Goal: Browse casually

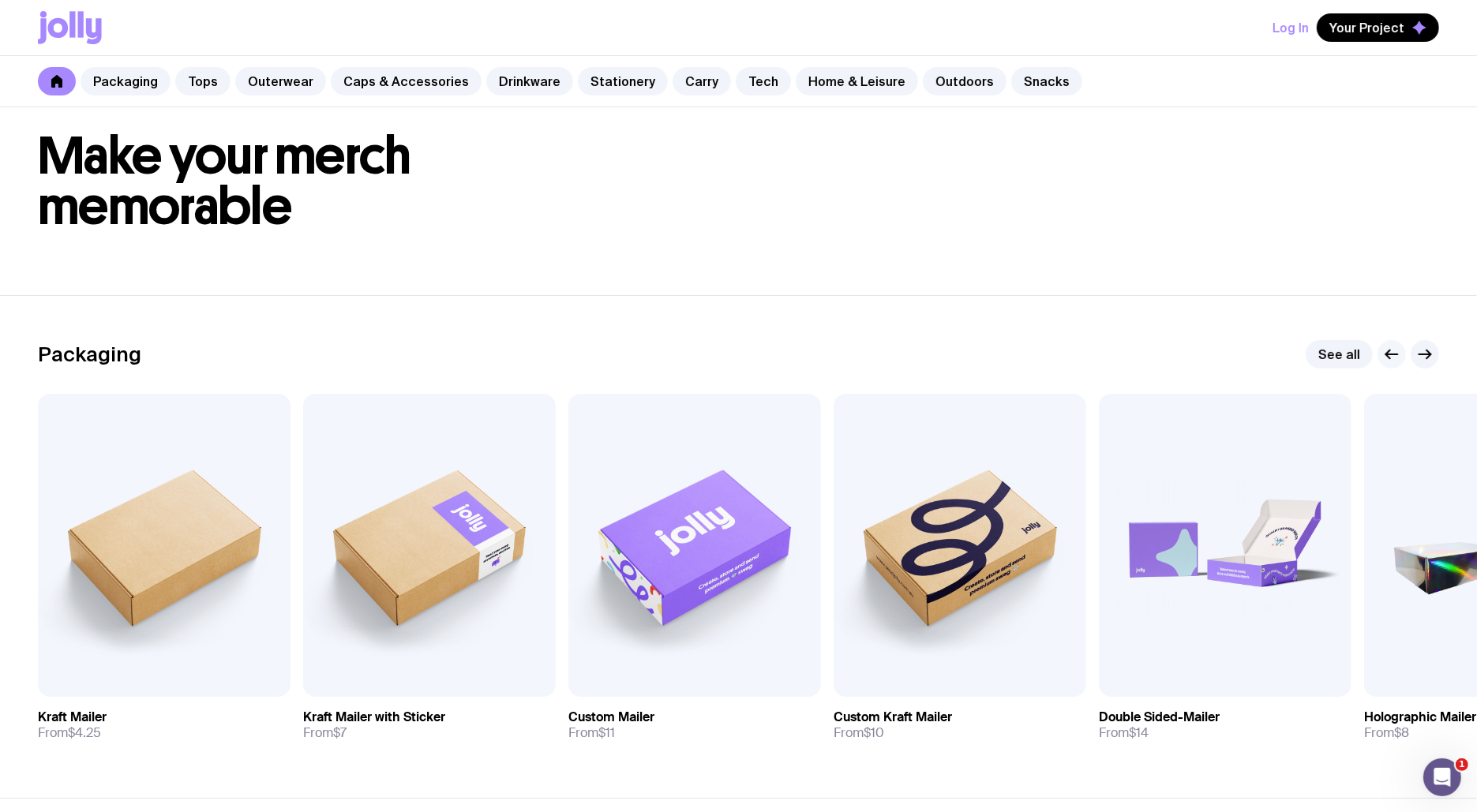
scroll to position [46, 0]
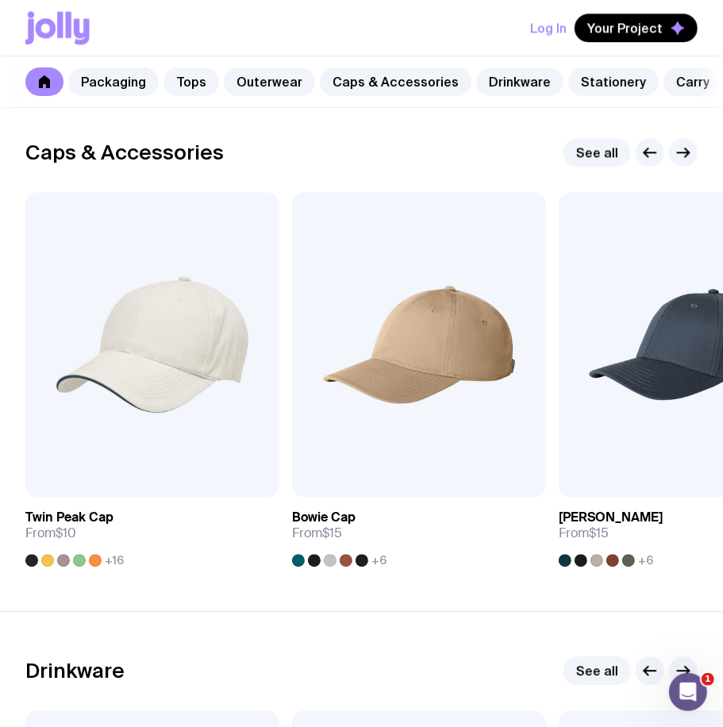
scroll to position [1760, 0]
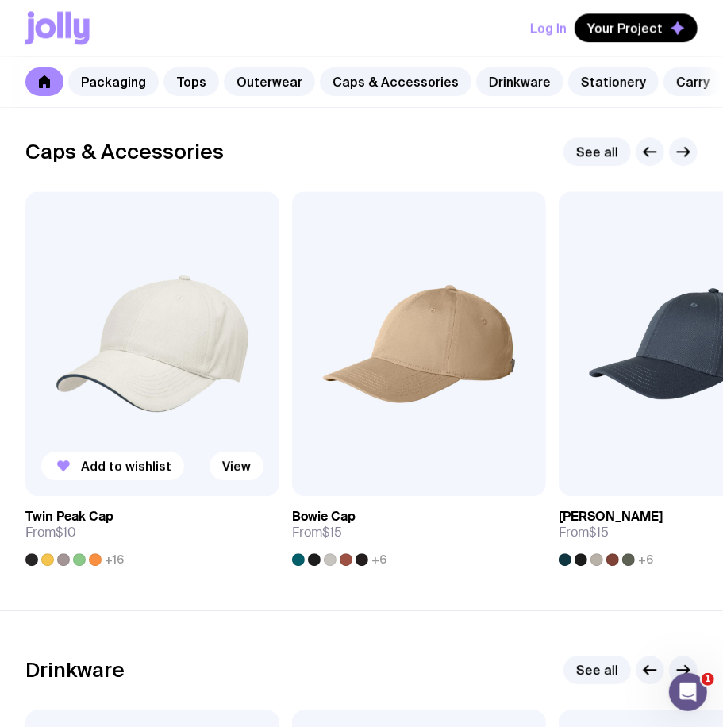
click at [168, 348] on img at bounding box center [152, 343] width 254 height 305
click at [168, 349] on img at bounding box center [152, 343] width 254 height 305
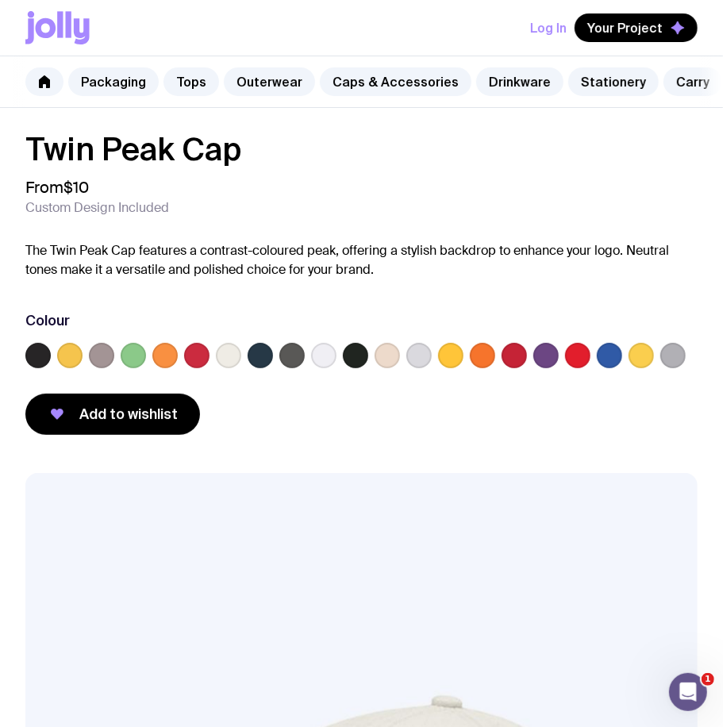
click at [579, 368] on label at bounding box center [577, 355] width 25 height 25
click at [0, 0] on input "radio" at bounding box center [0, 0] width 0 height 0
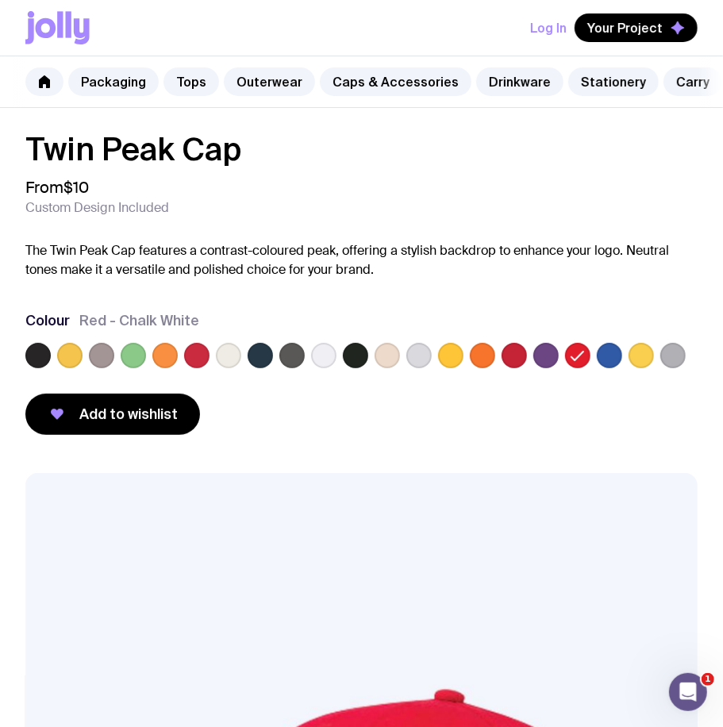
click at [451, 368] on label at bounding box center [450, 355] width 25 height 25
click at [0, 0] on input "radio" at bounding box center [0, 0] width 0 height 0
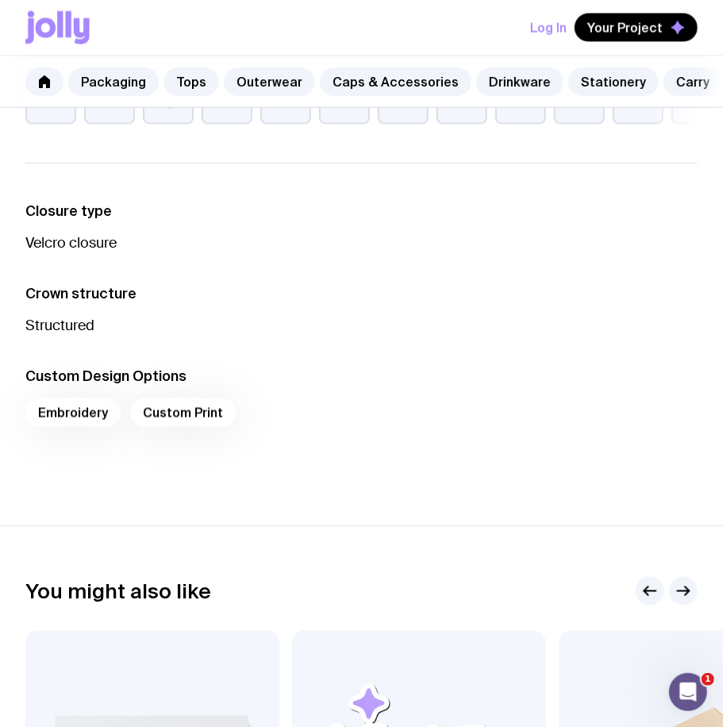
scroll to position [1222, 0]
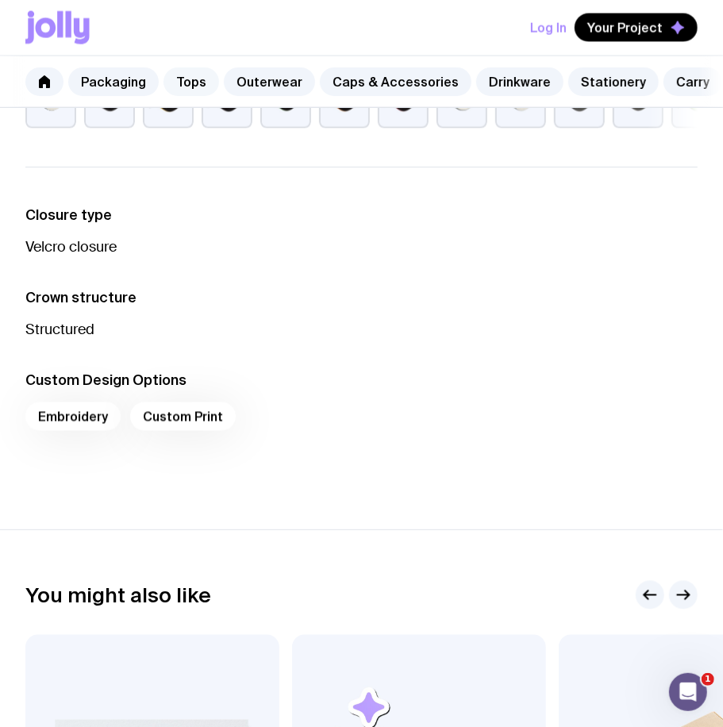
click at [187, 77] on link "Tops" at bounding box center [191, 81] width 56 height 29
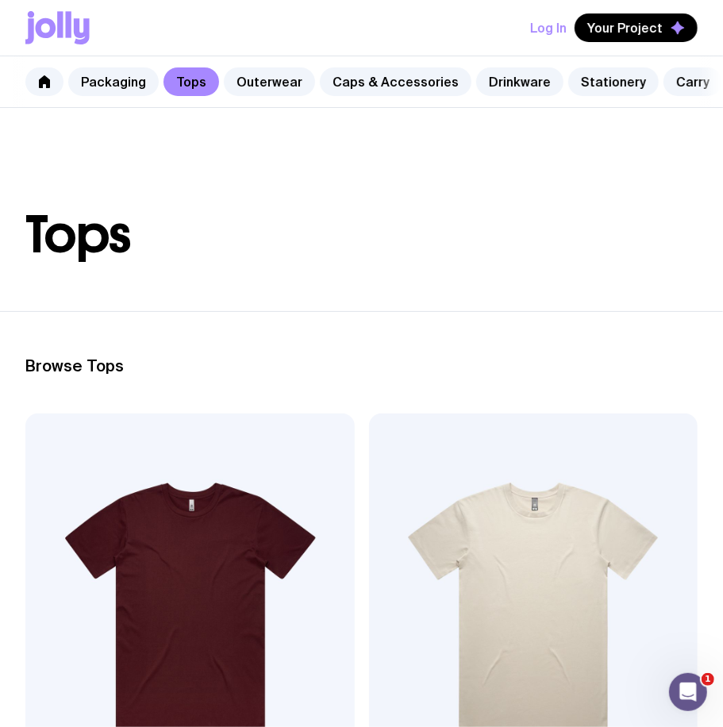
click at [132, 470] on img at bounding box center [189, 610] width 329 height 394
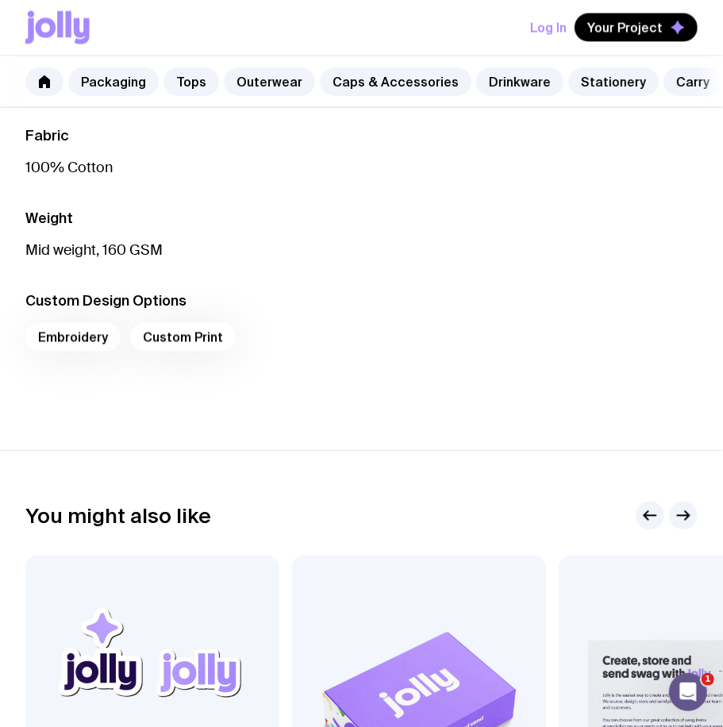
scroll to position [1212, 0]
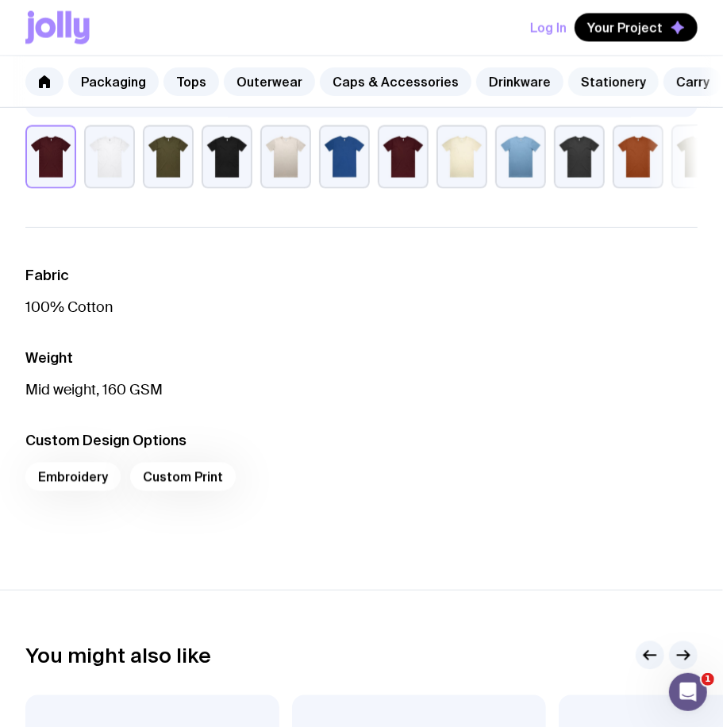
click at [606, 90] on link "Stationery" at bounding box center [613, 81] width 90 height 29
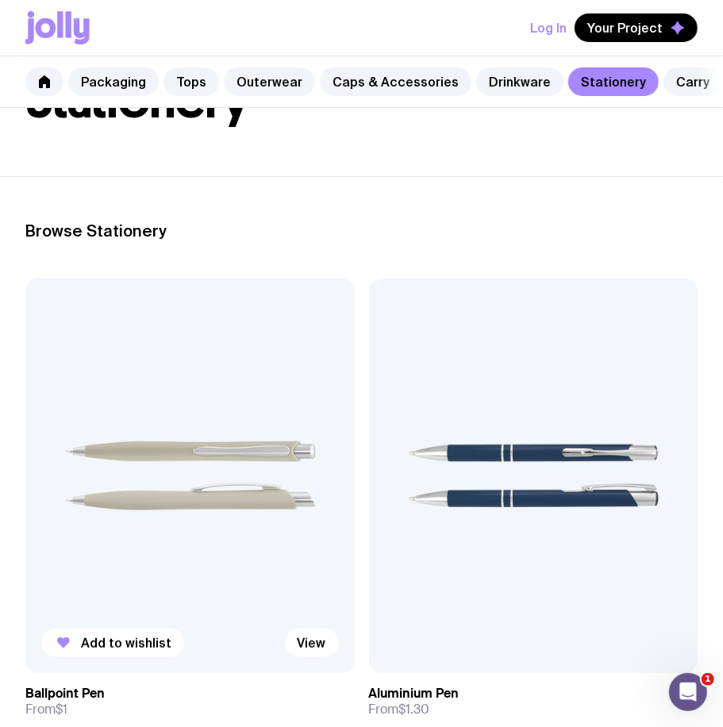
scroll to position [207, 0]
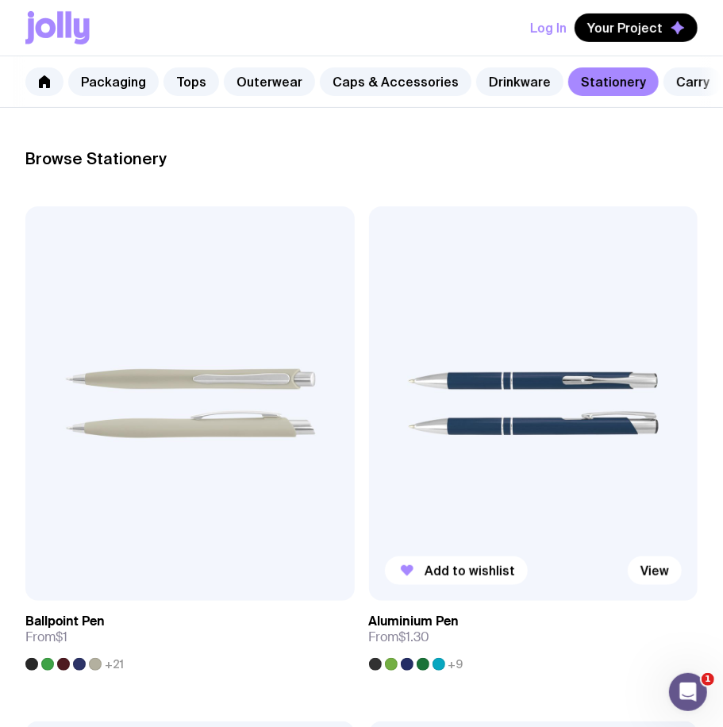
click at [502, 407] on img at bounding box center [533, 403] width 329 height 394
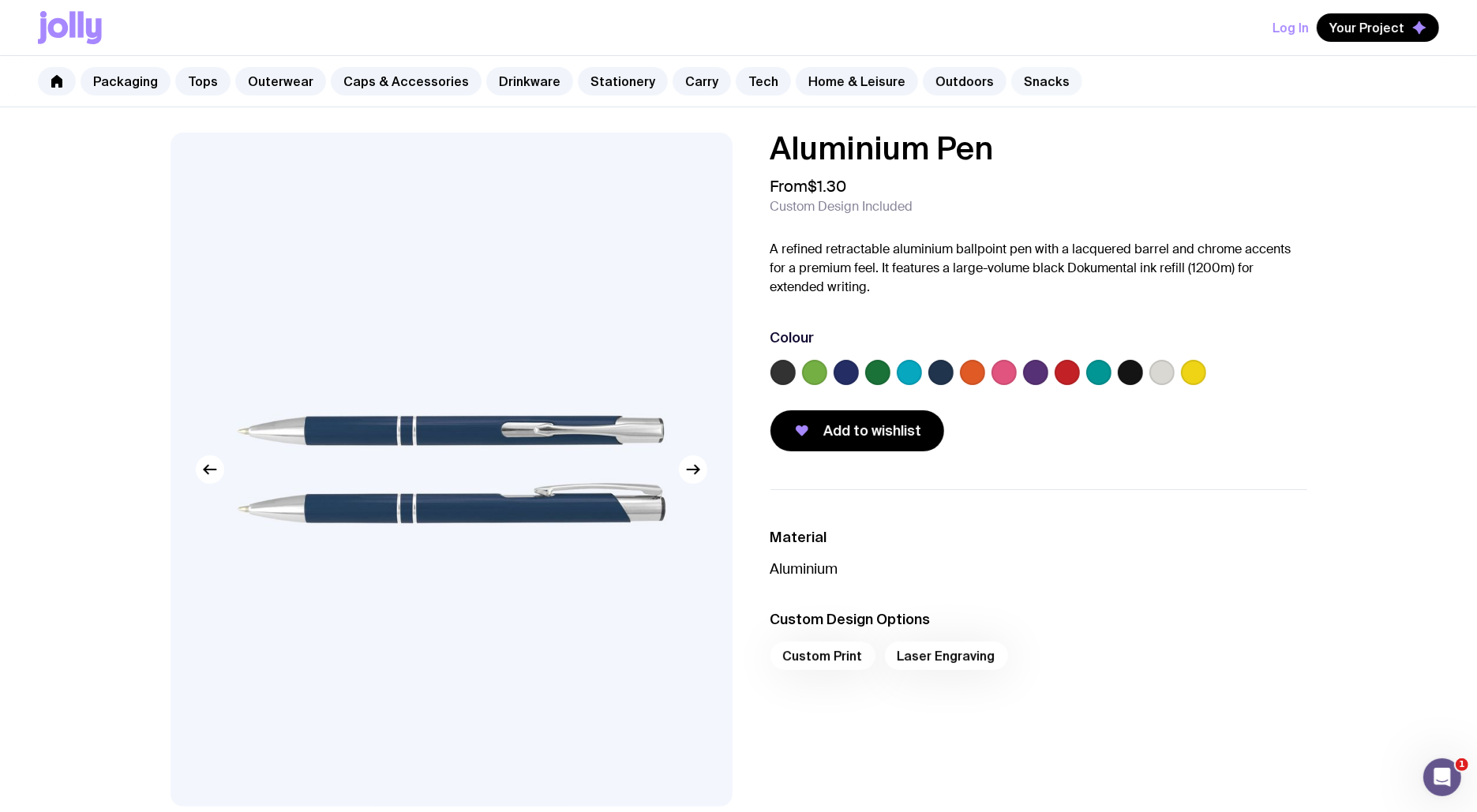
click at [719, 80] on link "Snacks" at bounding box center [1046, 81] width 71 height 29
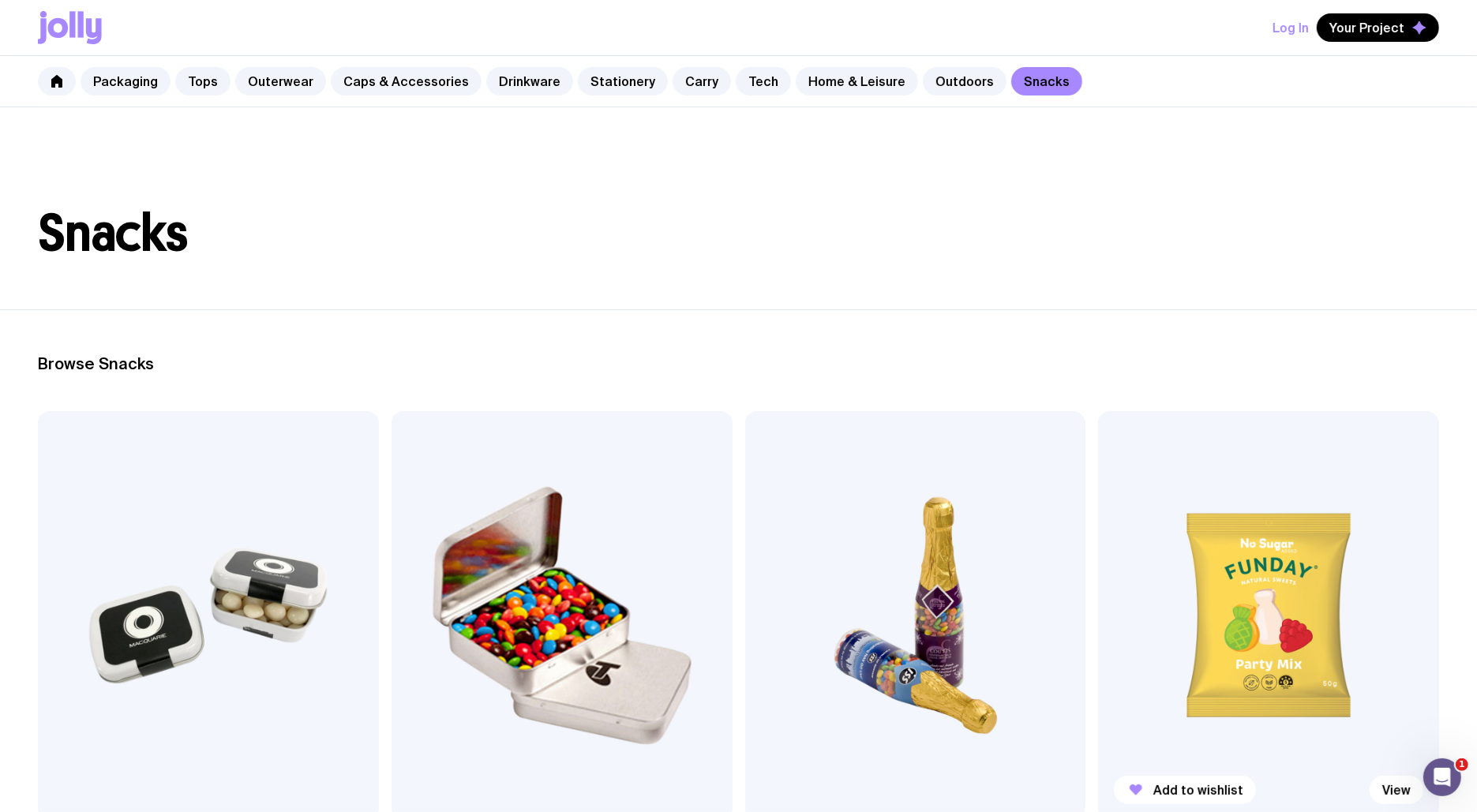
click at [719, 479] on img at bounding box center [1268, 615] width 341 height 409
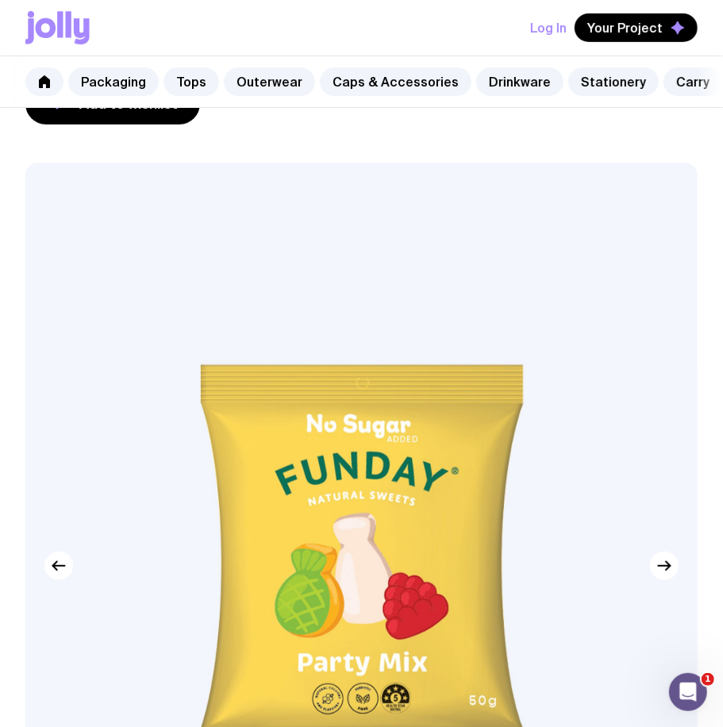
scroll to position [429, 0]
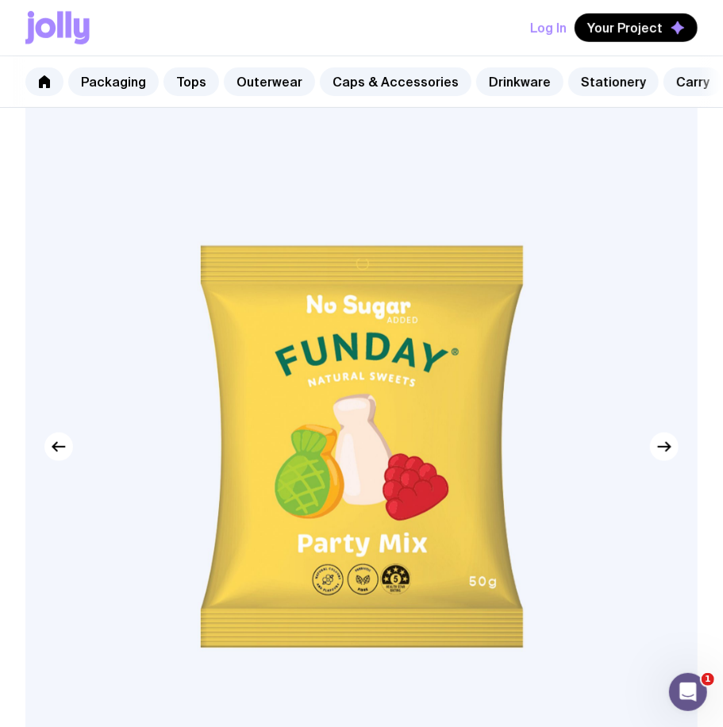
click at [401, 321] on img at bounding box center [361, 447] width 672 height 806
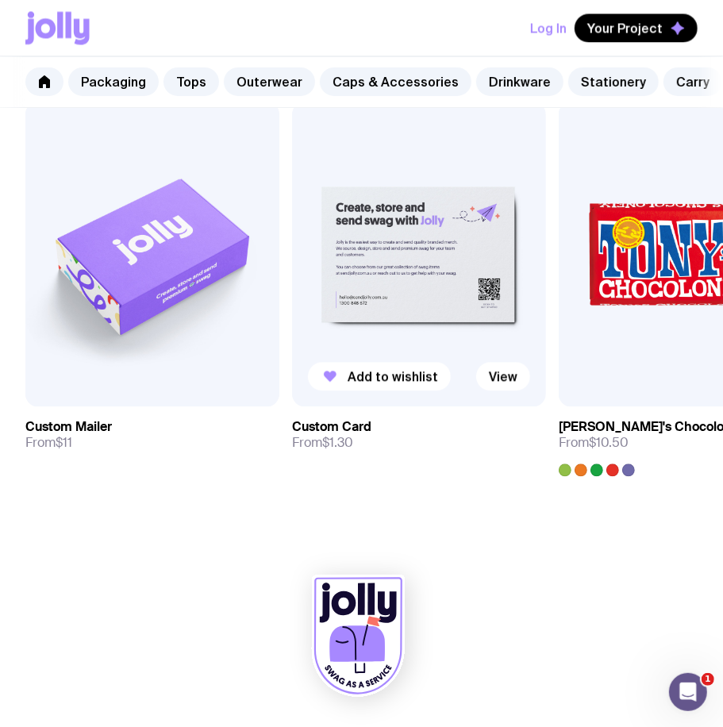
scroll to position [1533, 0]
click at [332, 650] on icon at bounding box center [357, 644] width 56 height 36
click at [339, 645] on icon at bounding box center [357, 644] width 56 height 36
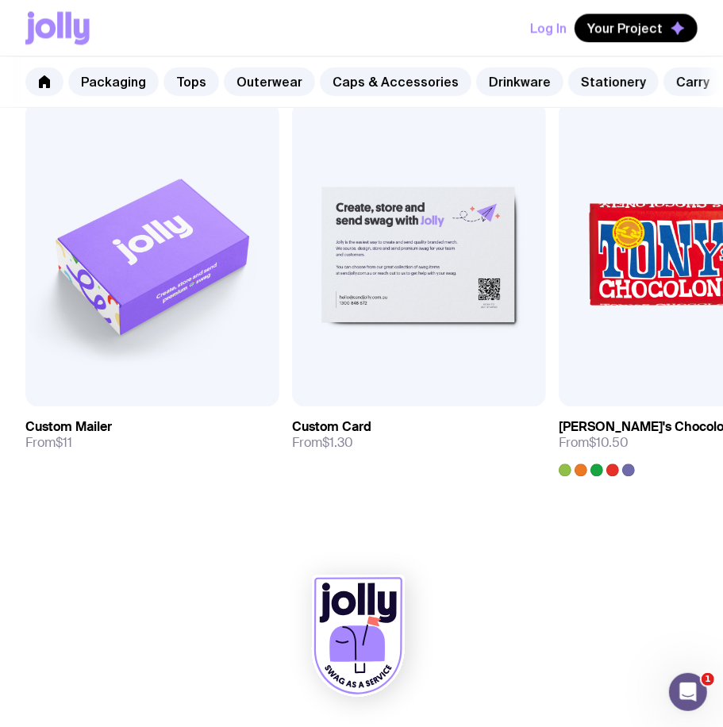
click at [339, 645] on icon at bounding box center [357, 644] width 56 height 36
click at [686, 698] on icon "Open Intercom Messenger" at bounding box center [686, 690] width 26 height 26
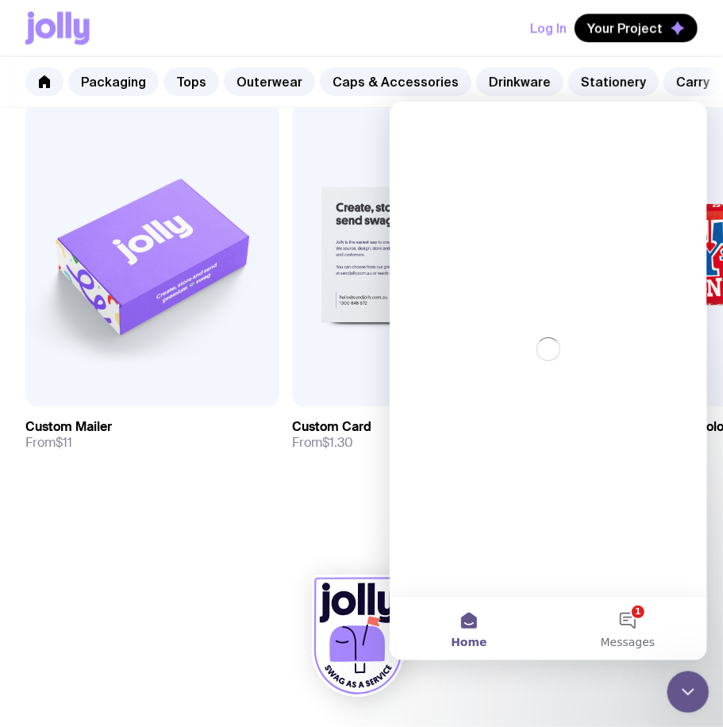
scroll to position [0, 0]
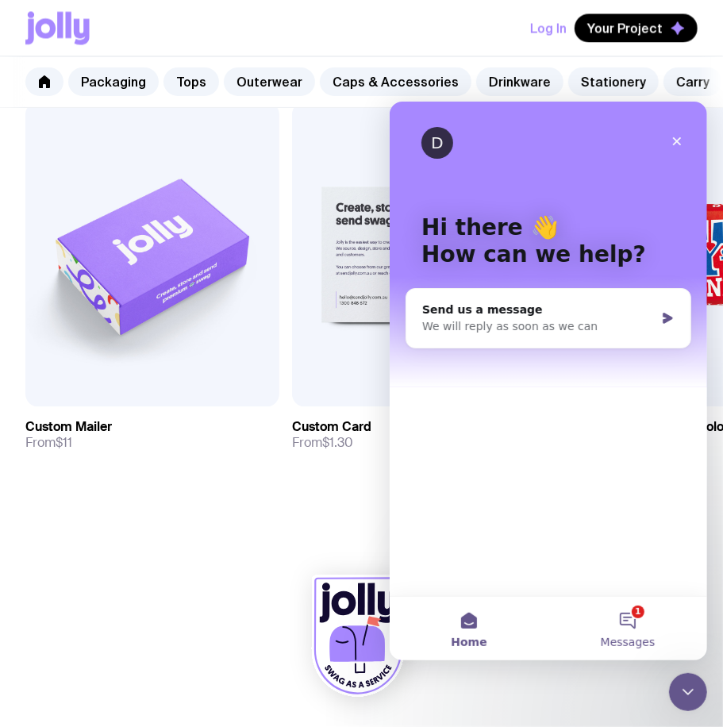
click at [625, 624] on button "1 Messages" at bounding box center [626, 627] width 159 height 63
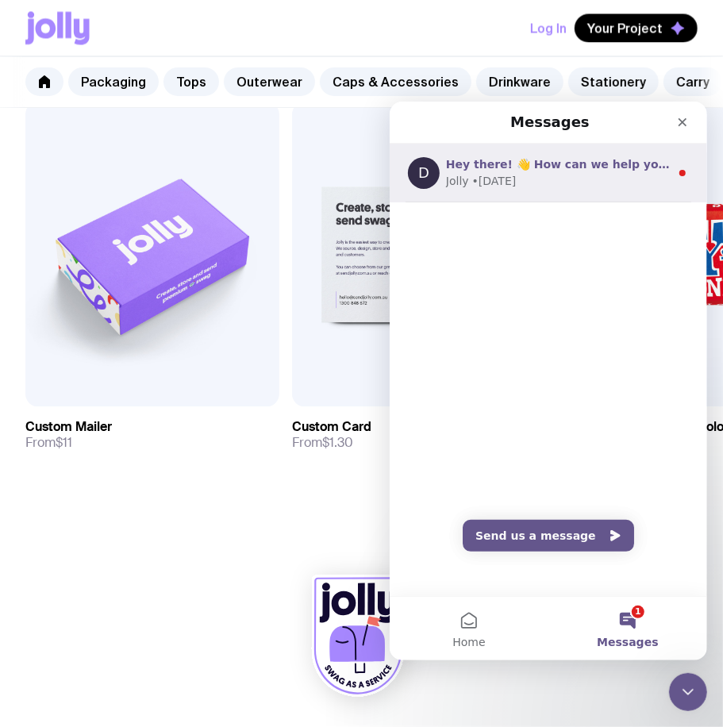
click at [575, 173] on div "Jolly • 5w ago" at bounding box center [557, 180] width 224 height 17
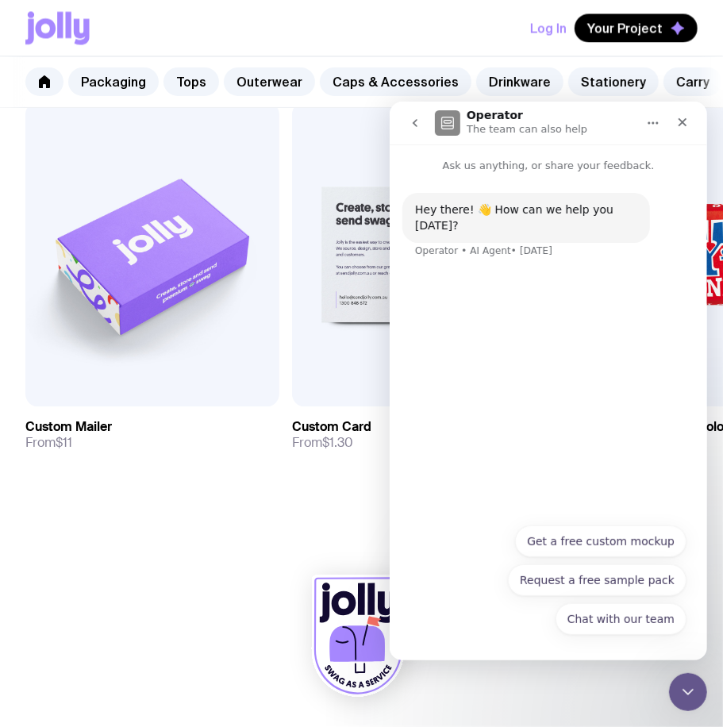
click at [169, 524] on section "You might also like Add to wishlist View Custom Mailer From $11 Add to wishlist…" at bounding box center [361, 274] width 723 height 556
